Goal: Task Accomplishment & Management: Use online tool/utility

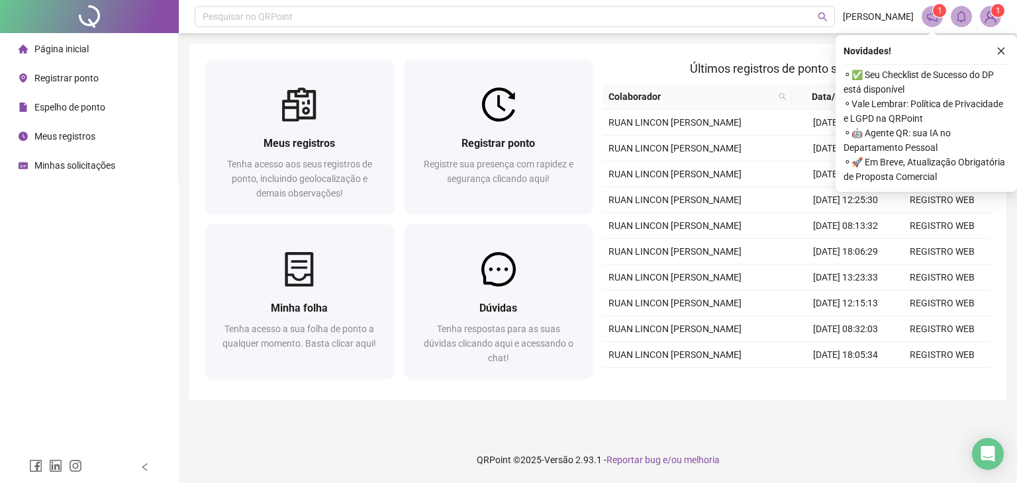
drag, startPoint x: 999, startPoint y: 49, endPoint x: 927, endPoint y: 73, distance: 76.8
click at [999, 49] on icon "close" at bounding box center [1000, 51] width 7 height 7
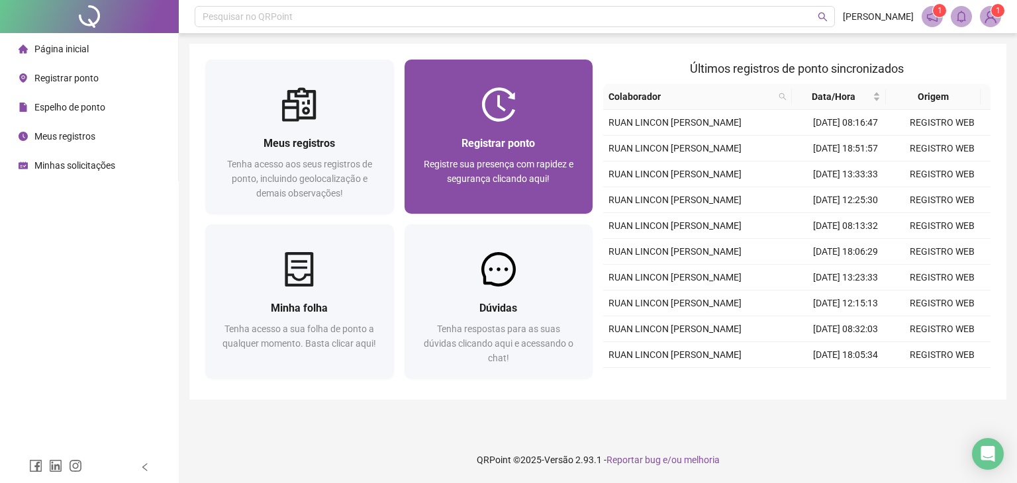
click at [461, 160] on span "Registre sua presença com rapidez e segurança clicando aqui!" at bounding box center [499, 171] width 150 height 25
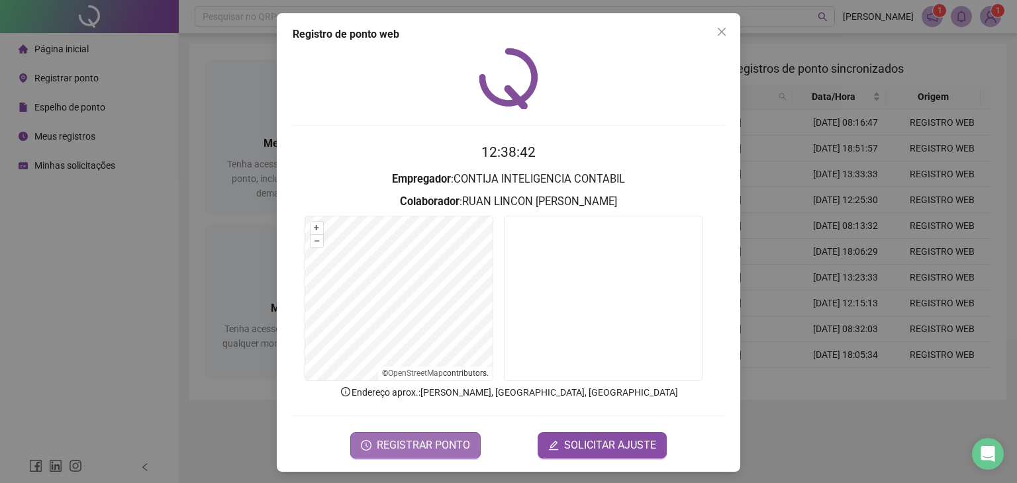
click at [458, 440] on span "REGISTRAR PONTO" at bounding box center [423, 445] width 93 height 16
click at [437, 440] on body "Página inicial Registrar ponto Espelho de ponto Meus registros Minhas solicitaç…" at bounding box center [508, 241] width 1017 height 483
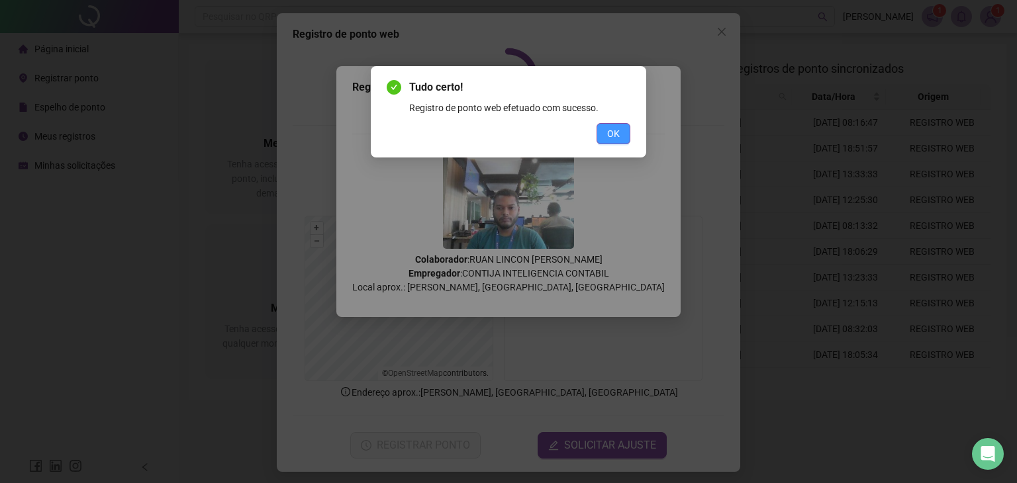
click at [612, 136] on span "OK" at bounding box center [613, 133] width 13 height 15
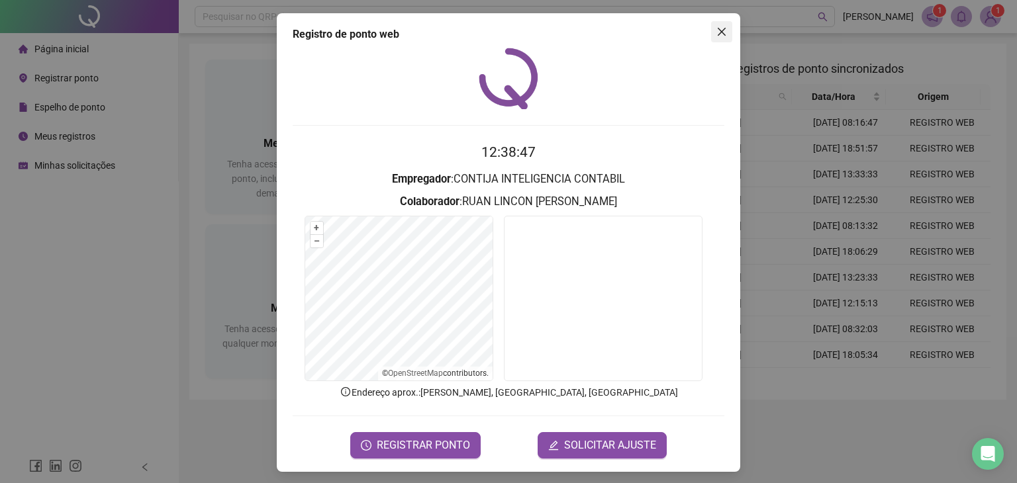
click at [711, 34] on span "Close" at bounding box center [721, 31] width 21 height 11
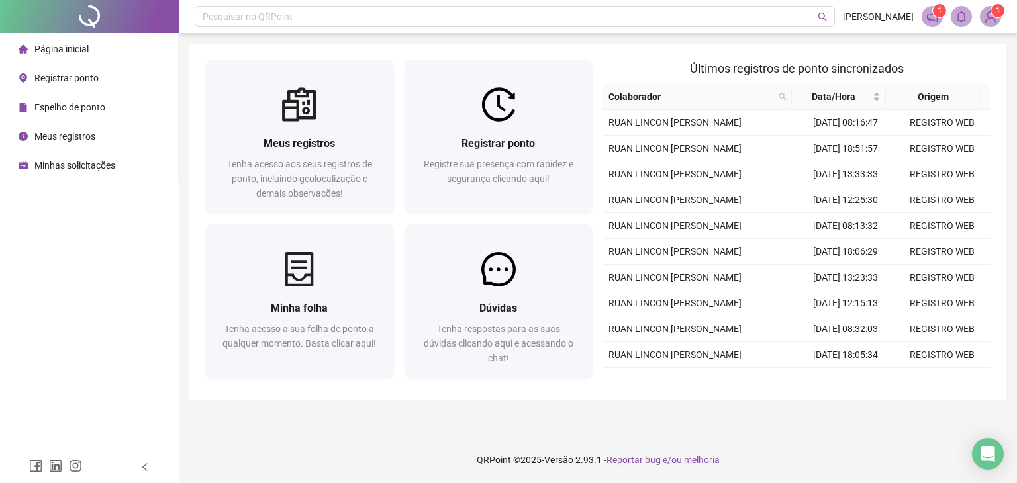
click at [613, 62] on h2 "Últimos registros de ponto sincronizados" at bounding box center [796, 69] width 387 height 19
